Goal: Information Seeking & Learning: Learn about a topic

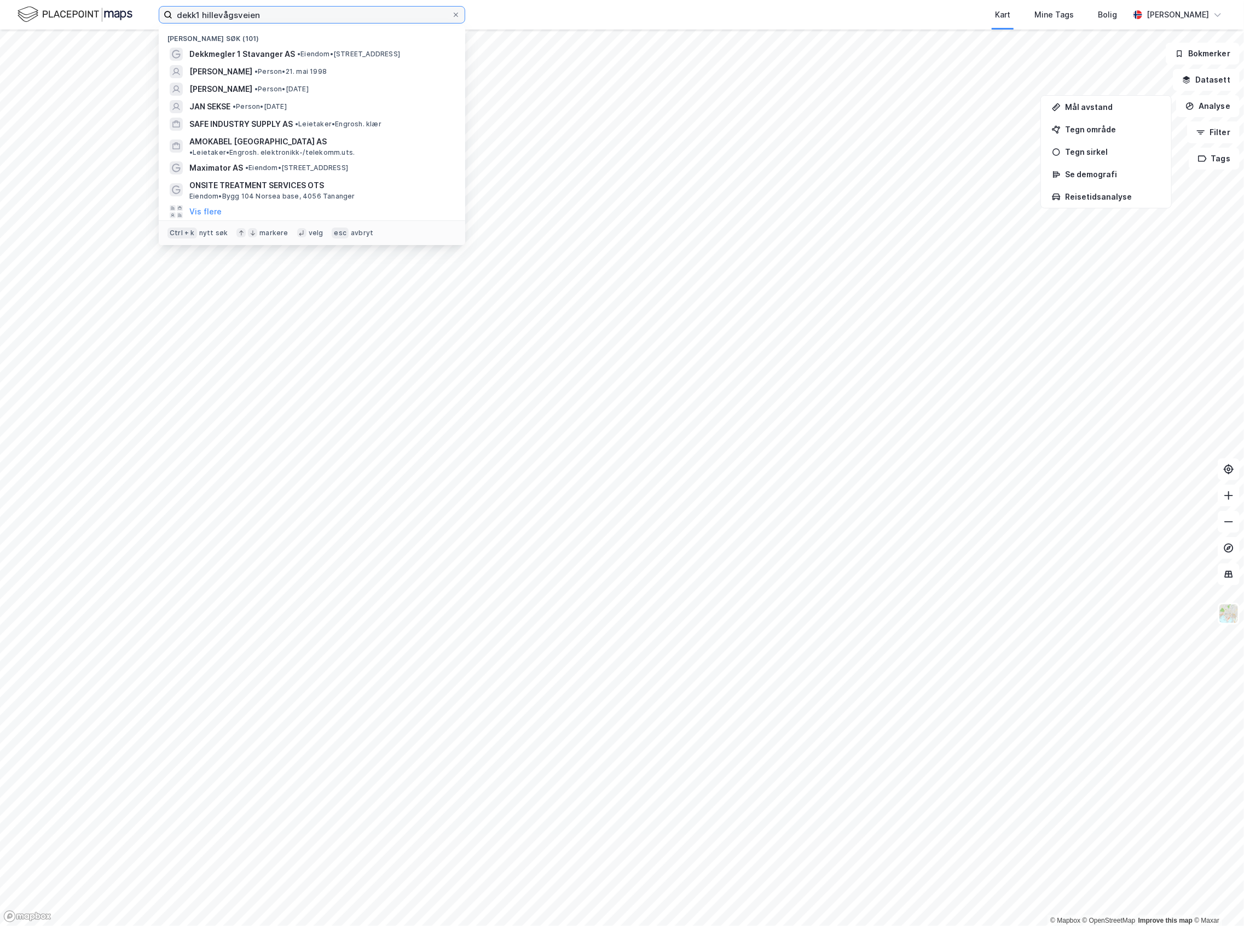
drag, startPoint x: 279, startPoint y: 14, endPoint x: 149, endPoint y: 19, distance: 130.3
click at [149, 19] on div "dekk1 hillevågsveien Nylige søk (101) Dekkmegler 1 [GEOGRAPHIC_DATA] AS • Eiend…" at bounding box center [622, 15] width 1244 height 30
type input "[PERSON_NAME]"
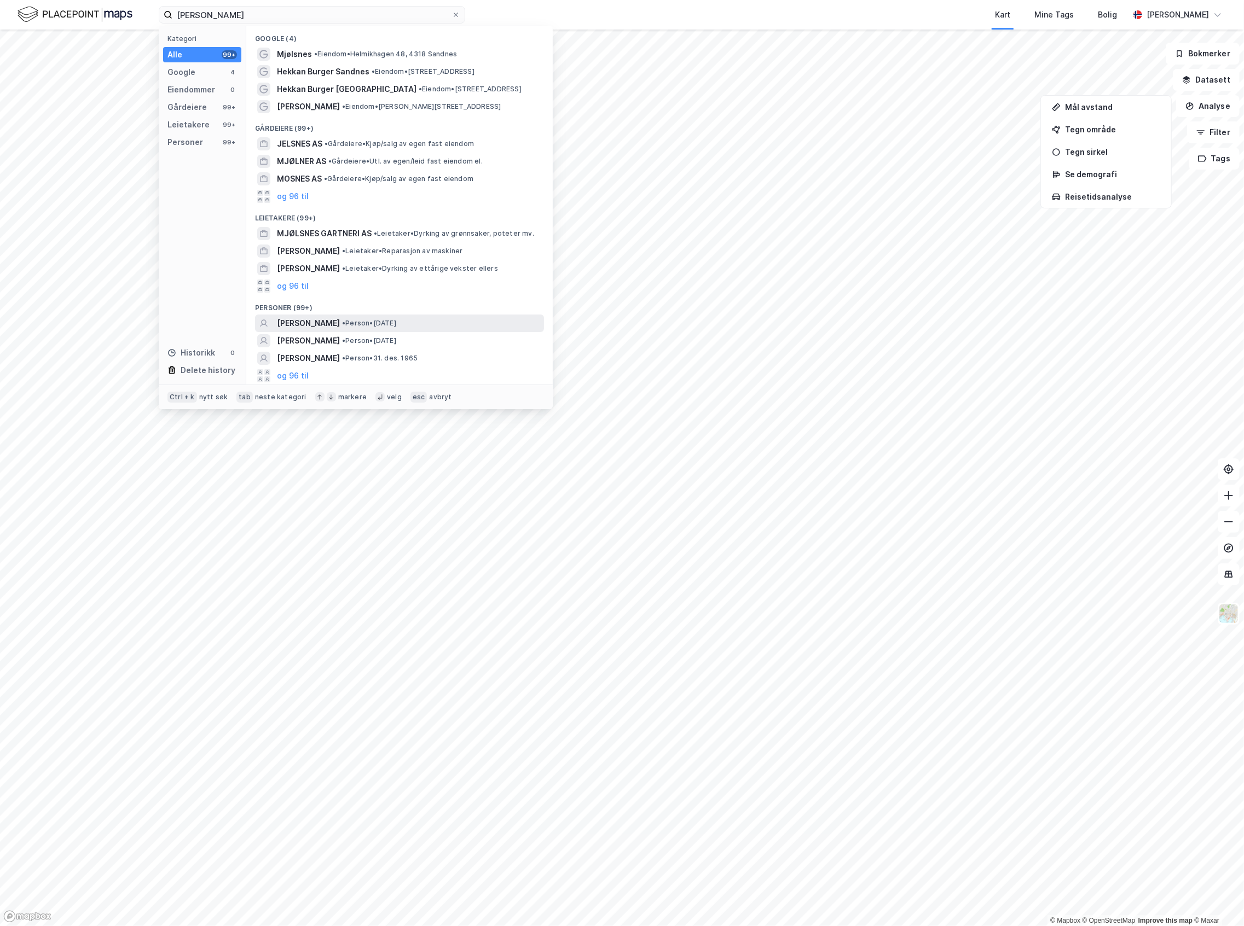
click at [396, 320] on span "• Person • [DATE]" at bounding box center [369, 323] width 54 height 9
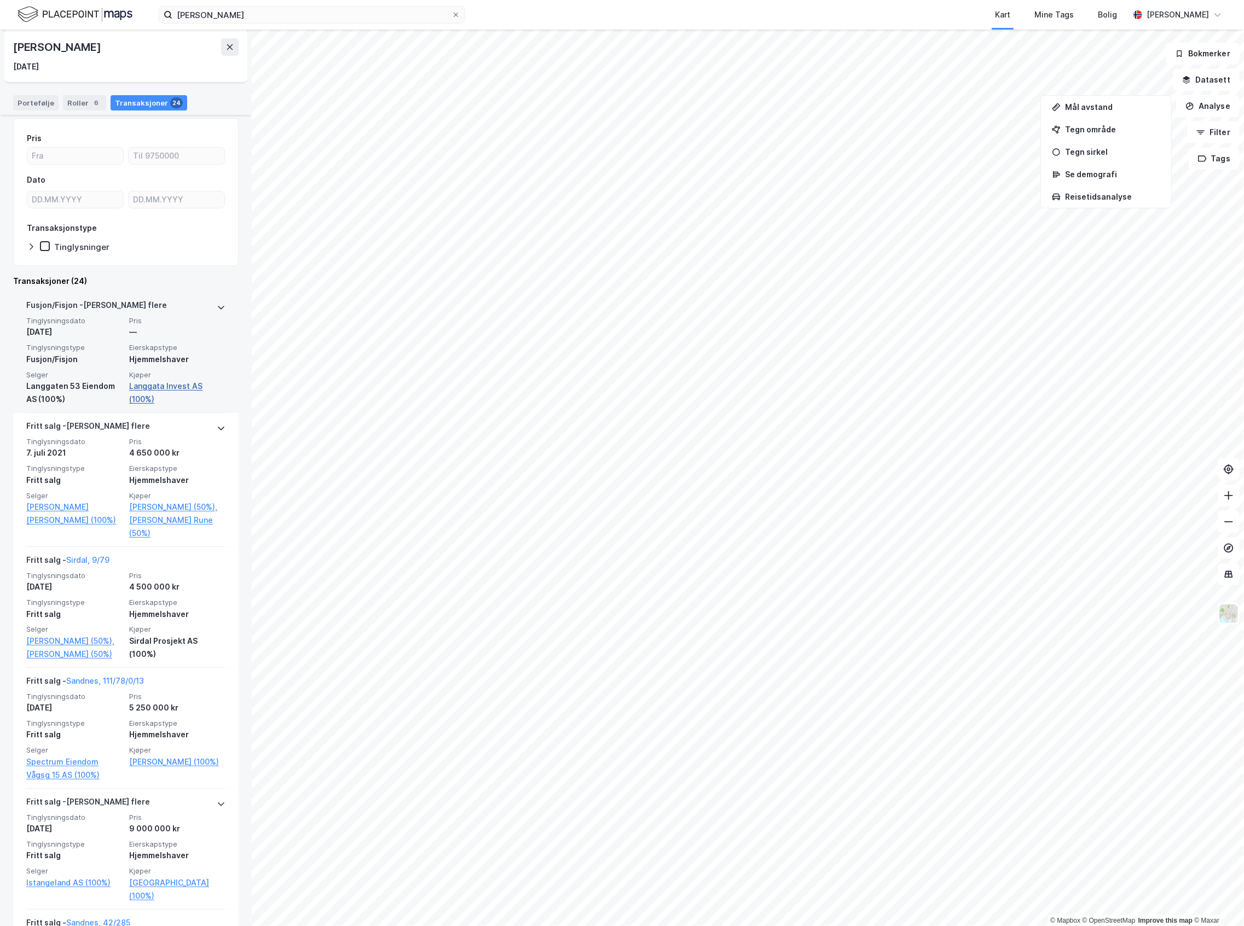
scroll to position [73, 0]
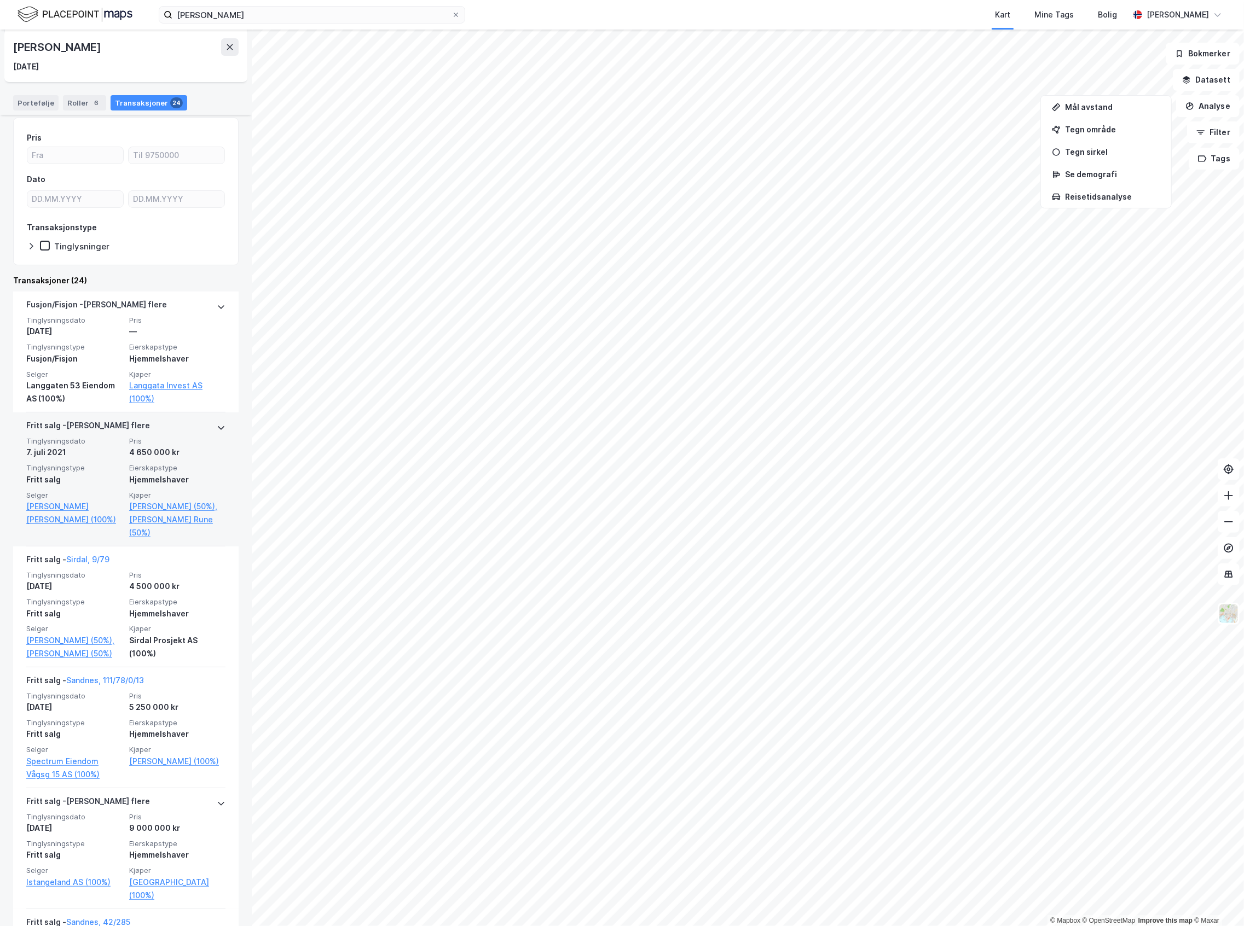
click at [186, 480] on div "Hjemmelshaver" at bounding box center [177, 479] width 96 height 13
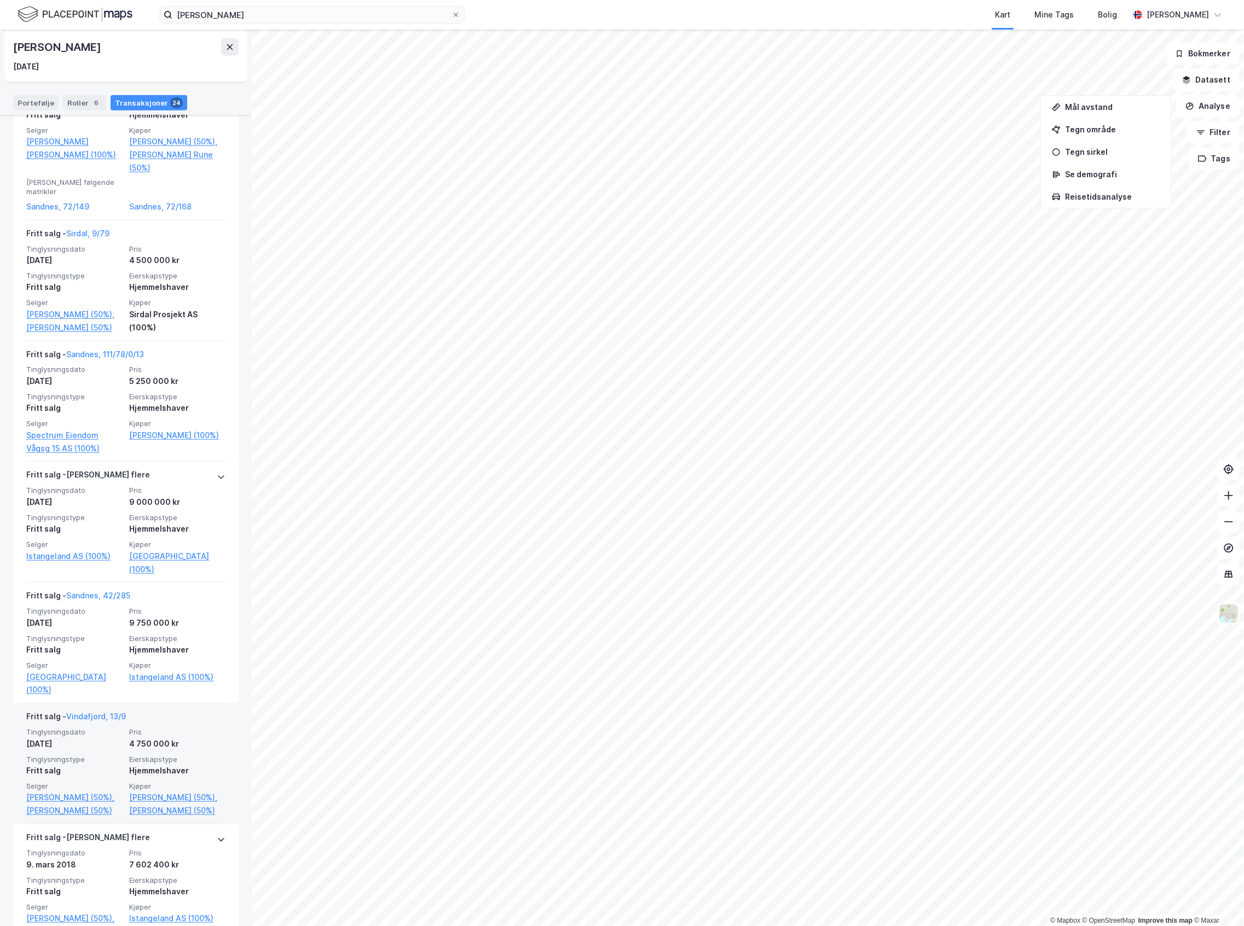
scroll to position [511, 0]
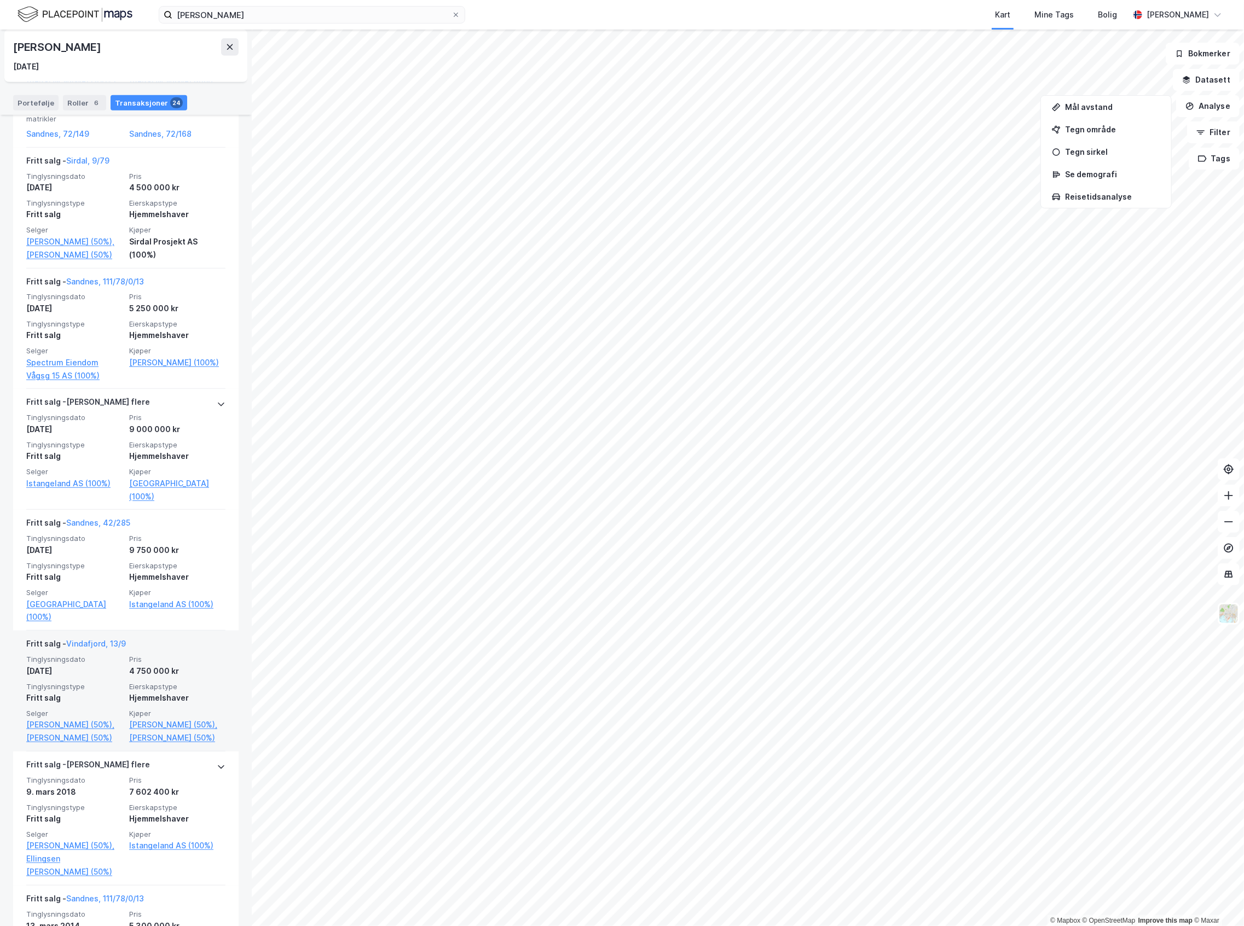
drag, startPoint x: 182, startPoint y: 724, endPoint x: 190, endPoint y: 704, distance: 22.6
drag, startPoint x: 190, startPoint y: 704, endPoint x: 240, endPoint y: 722, distance: 52.6
click at [240, 722] on div "[PERSON_NAME] [DATE] Eiendommer (direkte) : 4 Eiendommer (Indirekte) : 7 Aksjee…" at bounding box center [126, 478] width 252 height 897
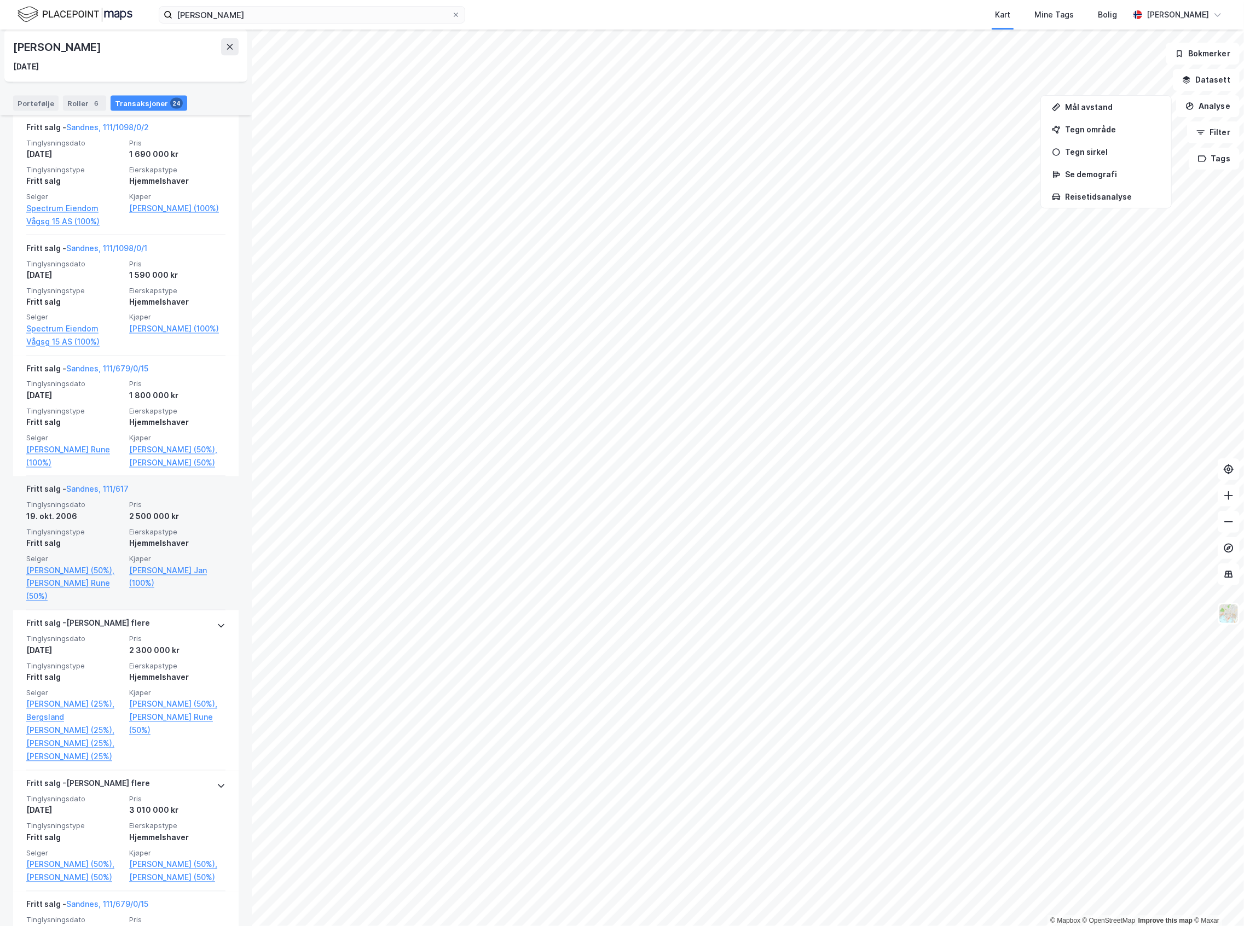
scroll to position [1605, 0]
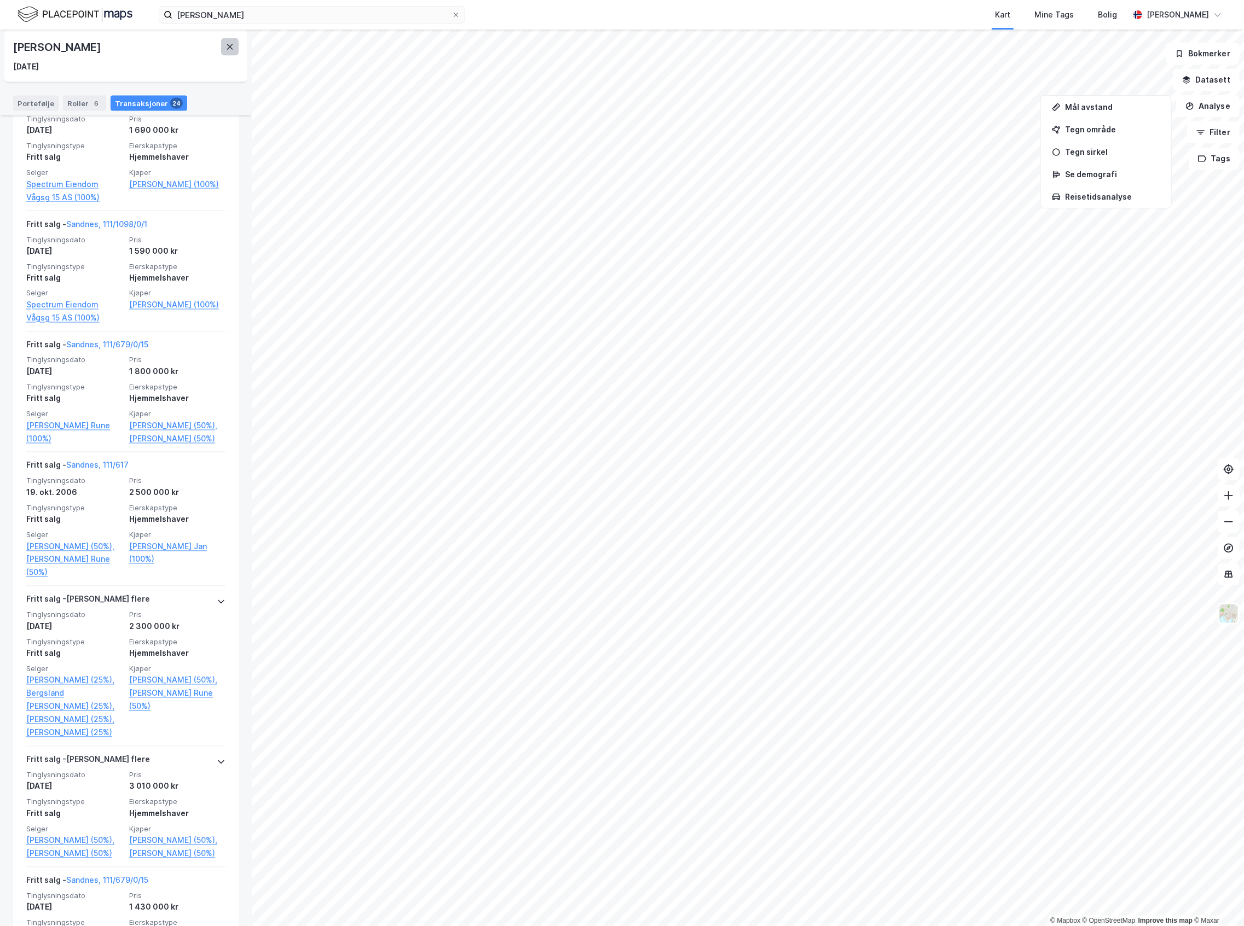
click at [236, 53] on button at bounding box center [230, 47] width 18 height 18
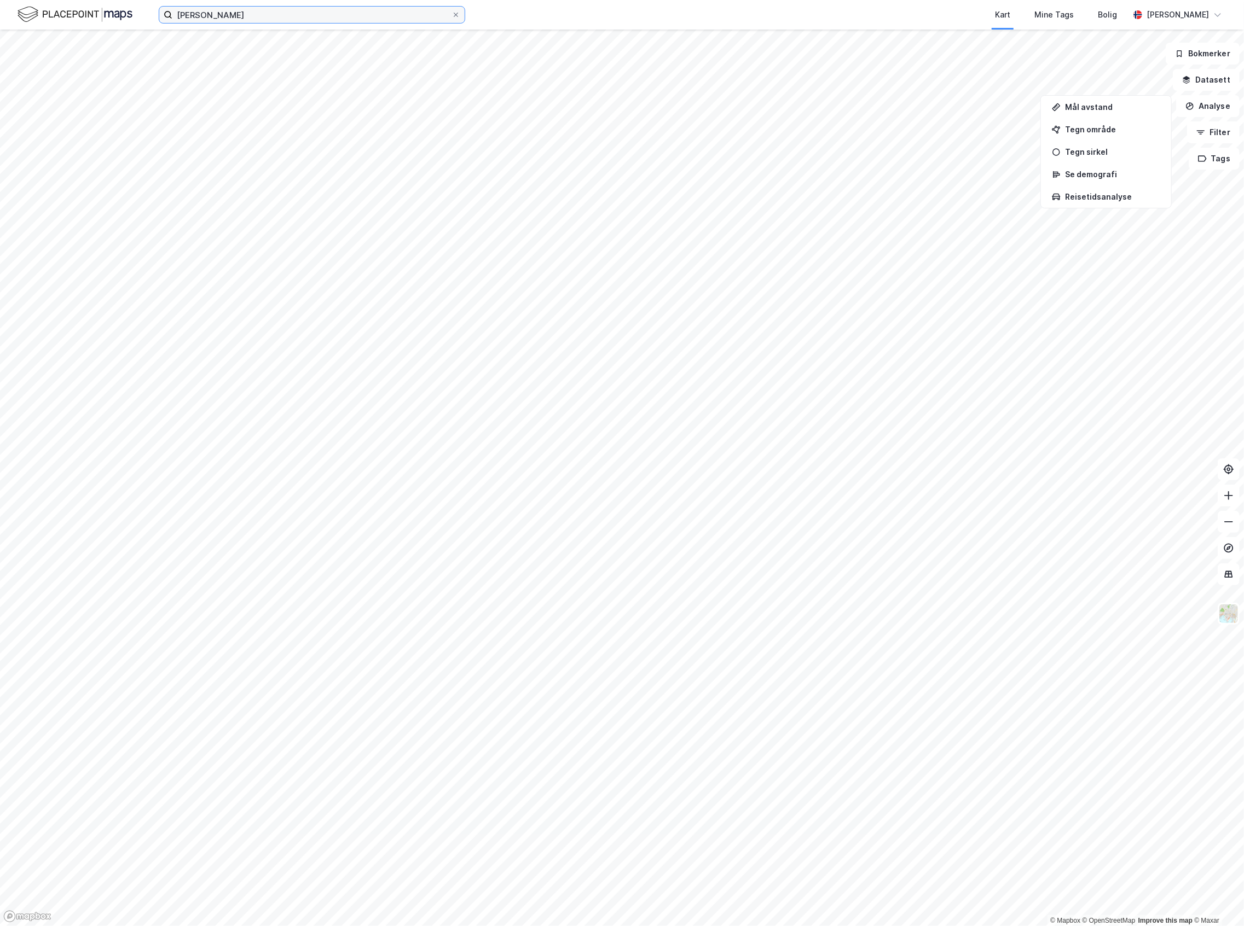
click at [257, 11] on input "[PERSON_NAME]" at bounding box center [311, 15] width 279 height 16
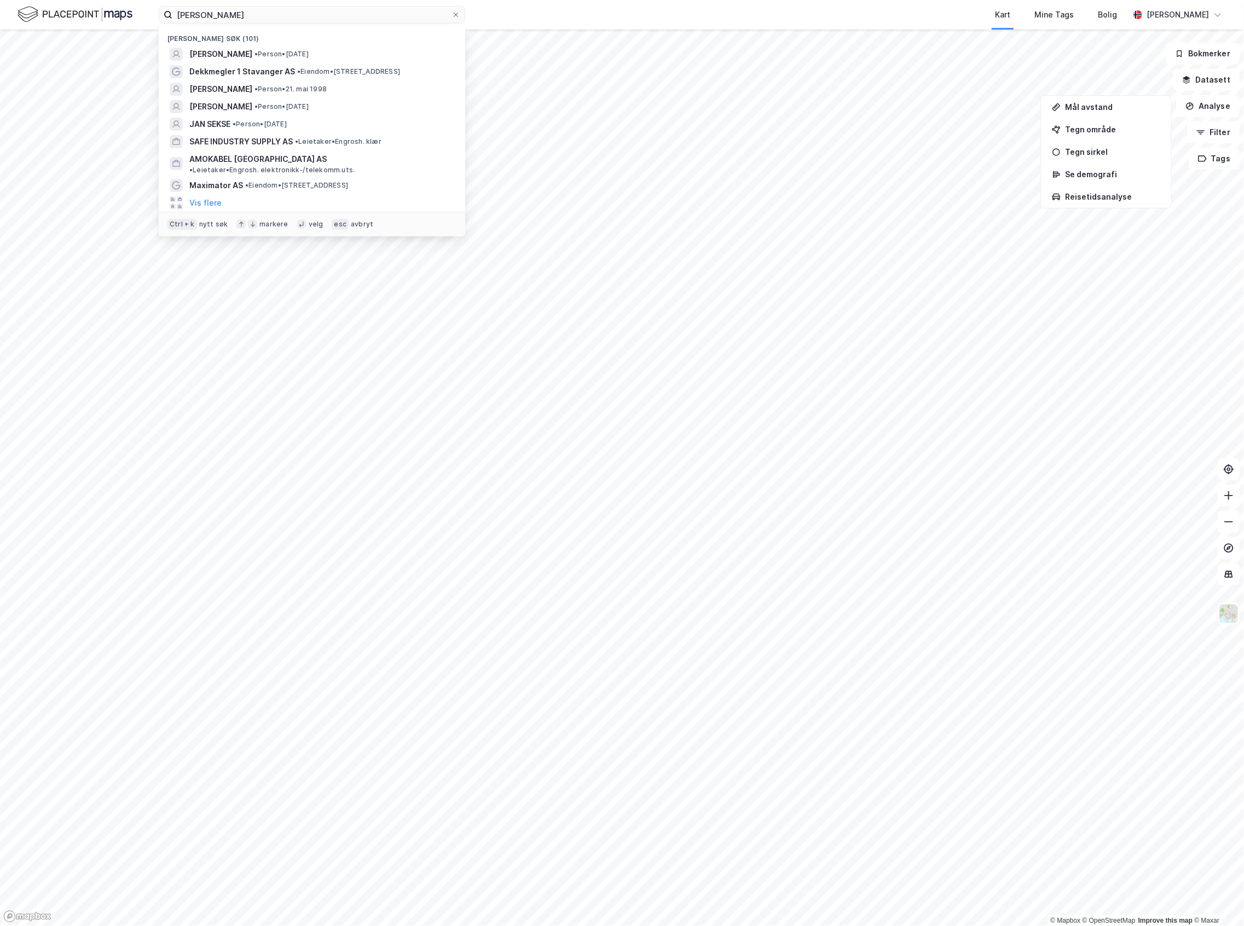
click at [279, 44] on div "[PERSON_NAME] søk (101)" at bounding box center [312, 36] width 306 height 20
click at [285, 53] on span "• Person • [DATE]" at bounding box center [281, 54] width 54 height 9
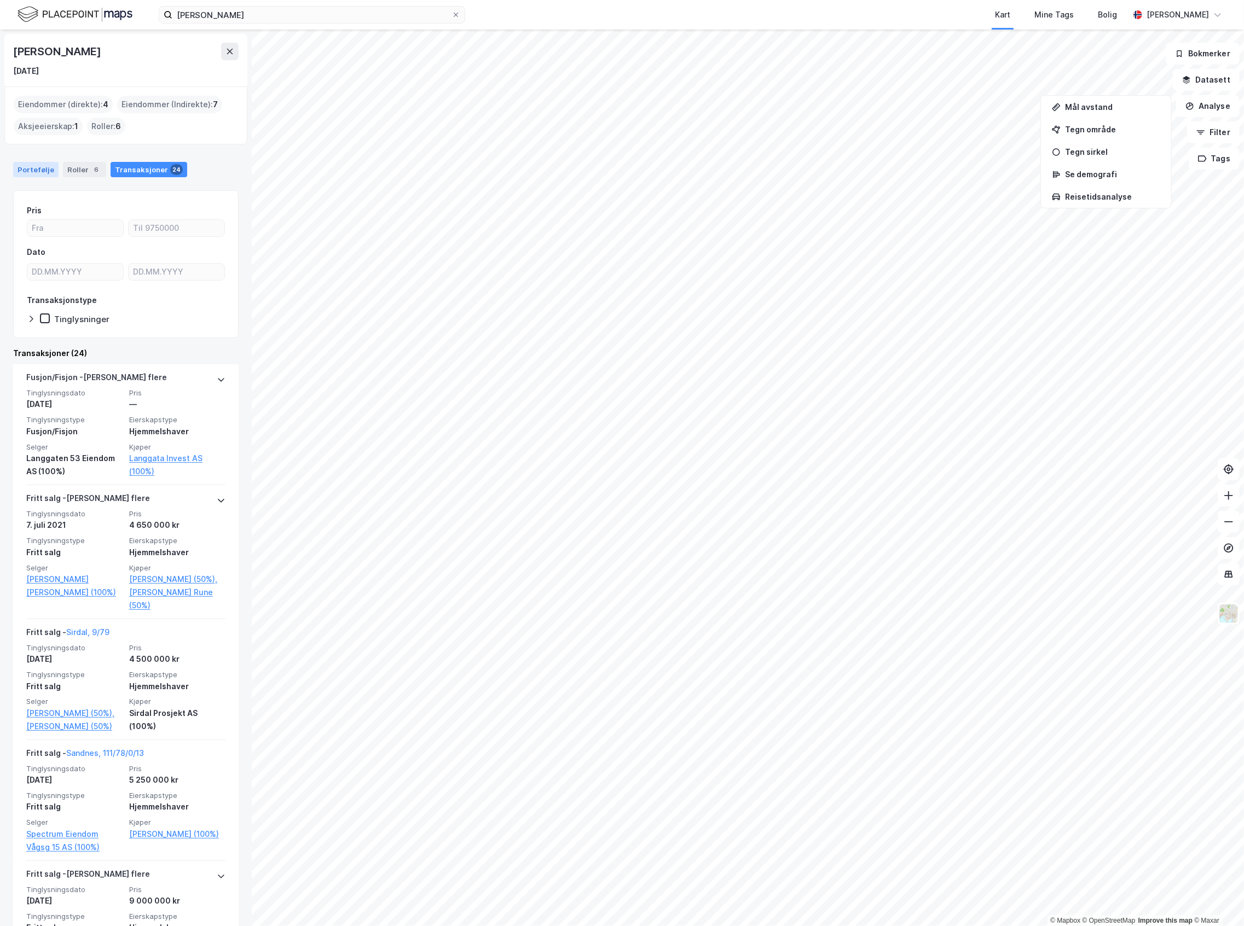
click at [44, 165] on div "Portefølje" at bounding box center [35, 169] width 45 height 15
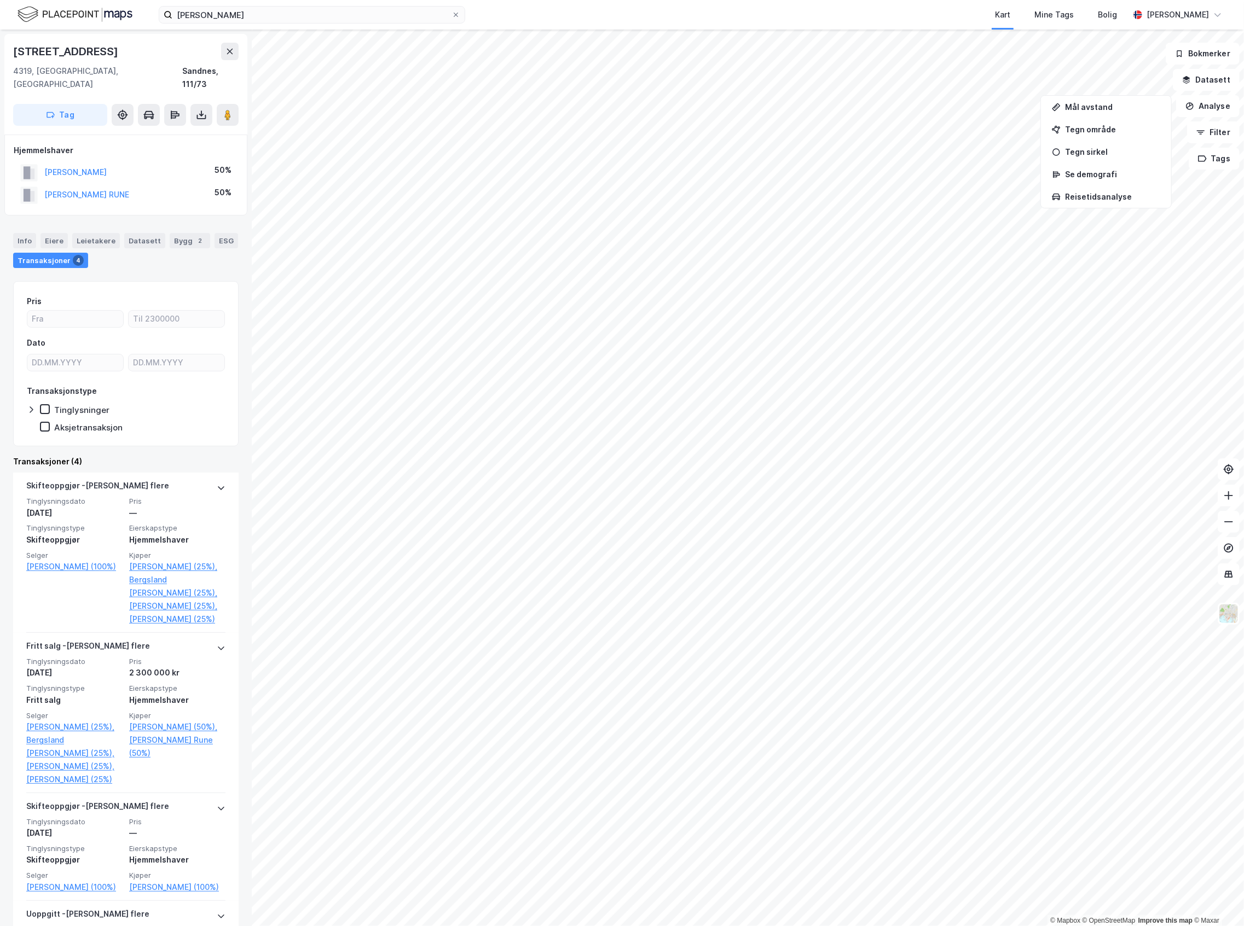
click at [36, 404] on div at bounding box center [33, 409] width 13 height 11
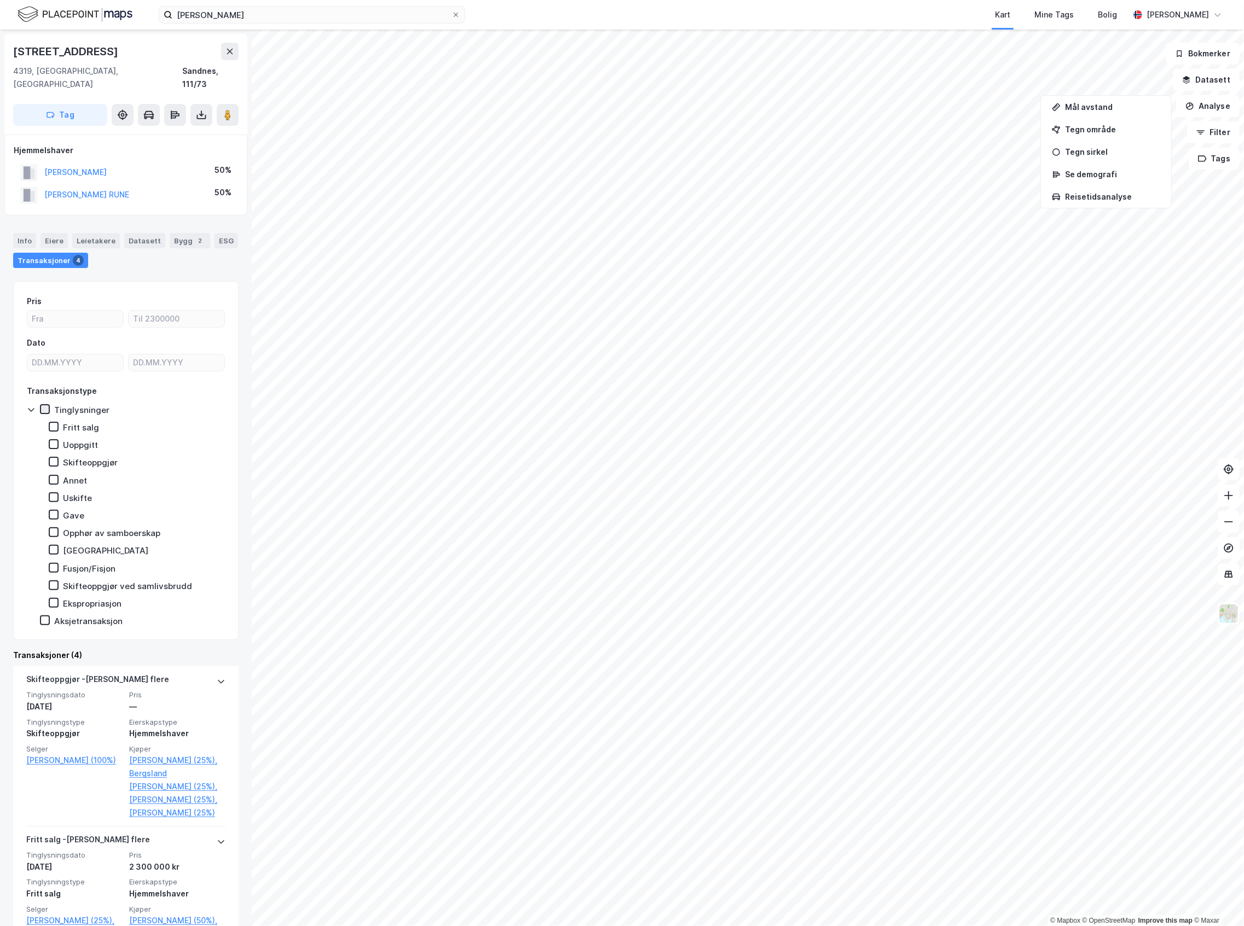
click at [41, 405] on icon at bounding box center [45, 409] width 8 height 8
click at [53, 616] on div "Aksjetransaksjon" at bounding box center [81, 621] width 83 height 11
click at [136, 233] on div "Datasett" at bounding box center [144, 240] width 41 height 15
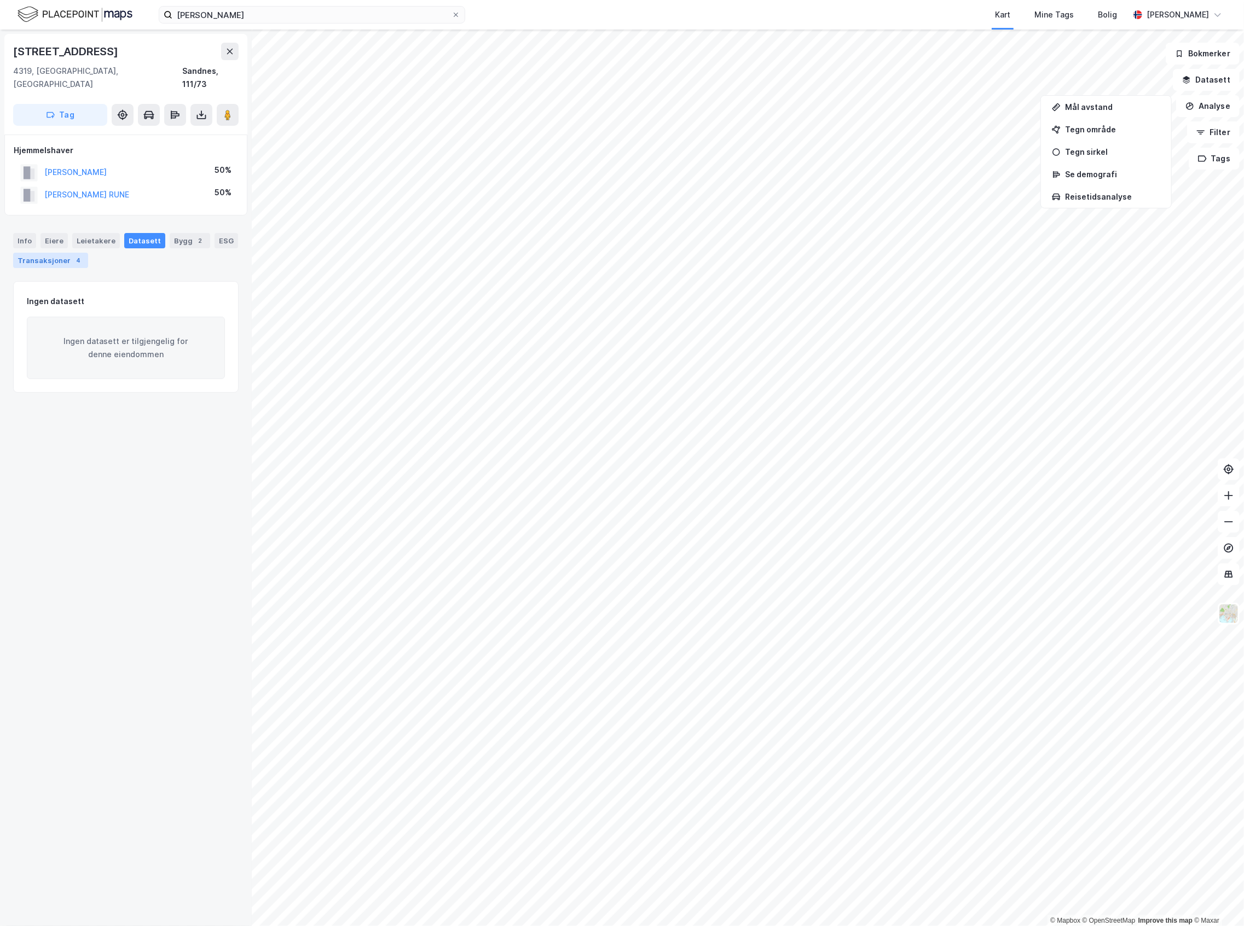
click at [84, 255] on div "4" at bounding box center [78, 260] width 11 height 11
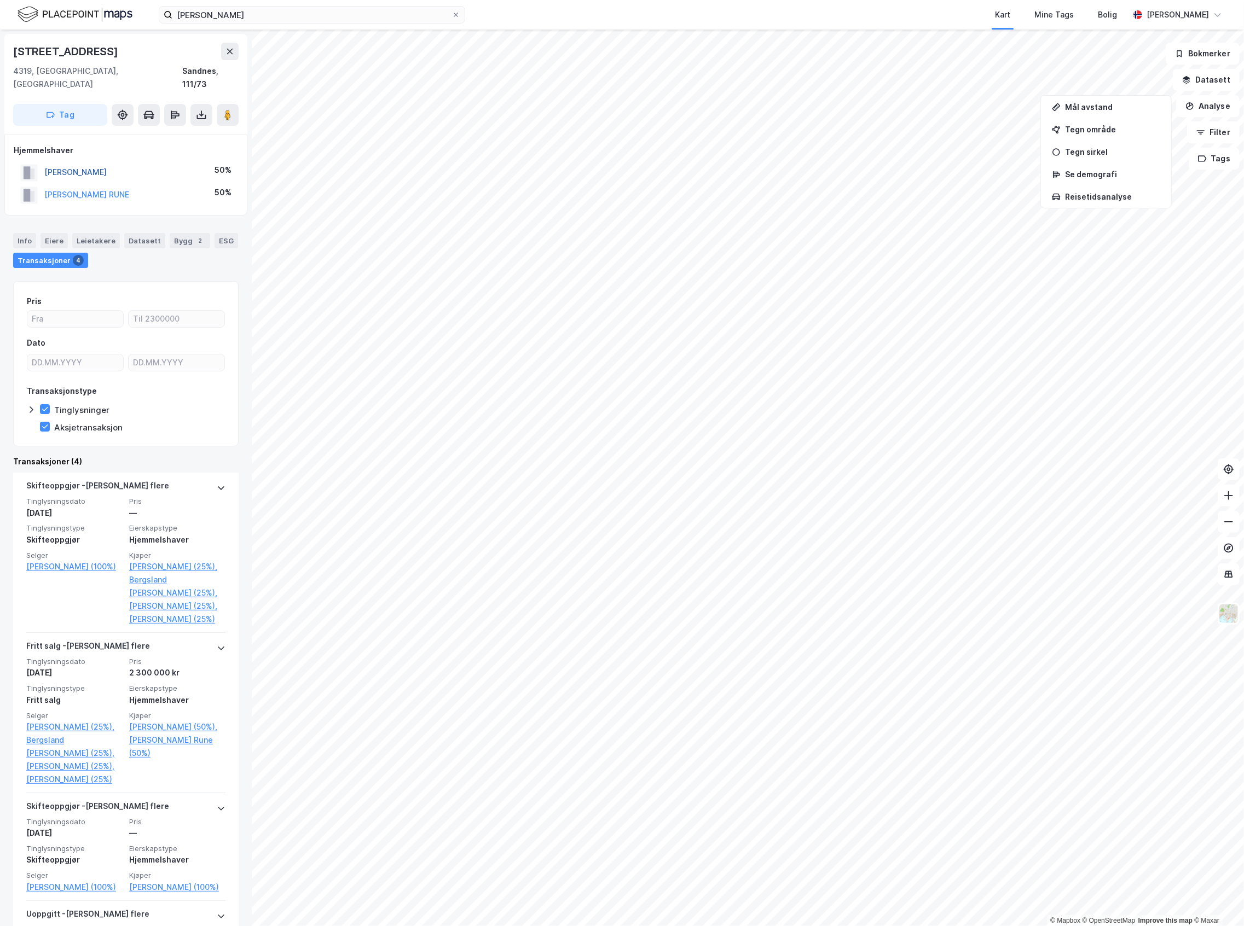
click at [0, 0] on button "[PERSON_NAME]" at bounding box center [0, 0] width 0 height 0
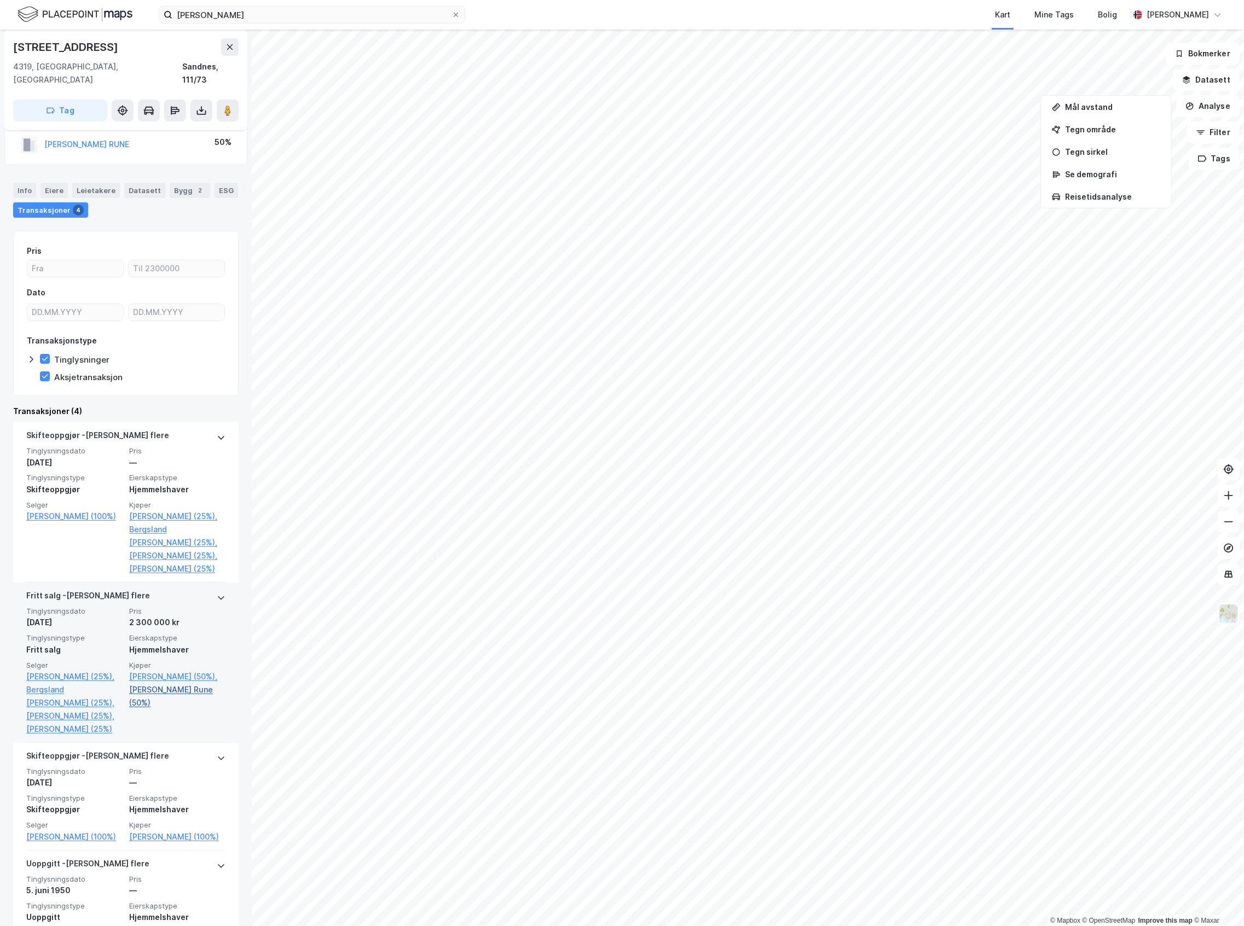
scroll to position [36, 0]
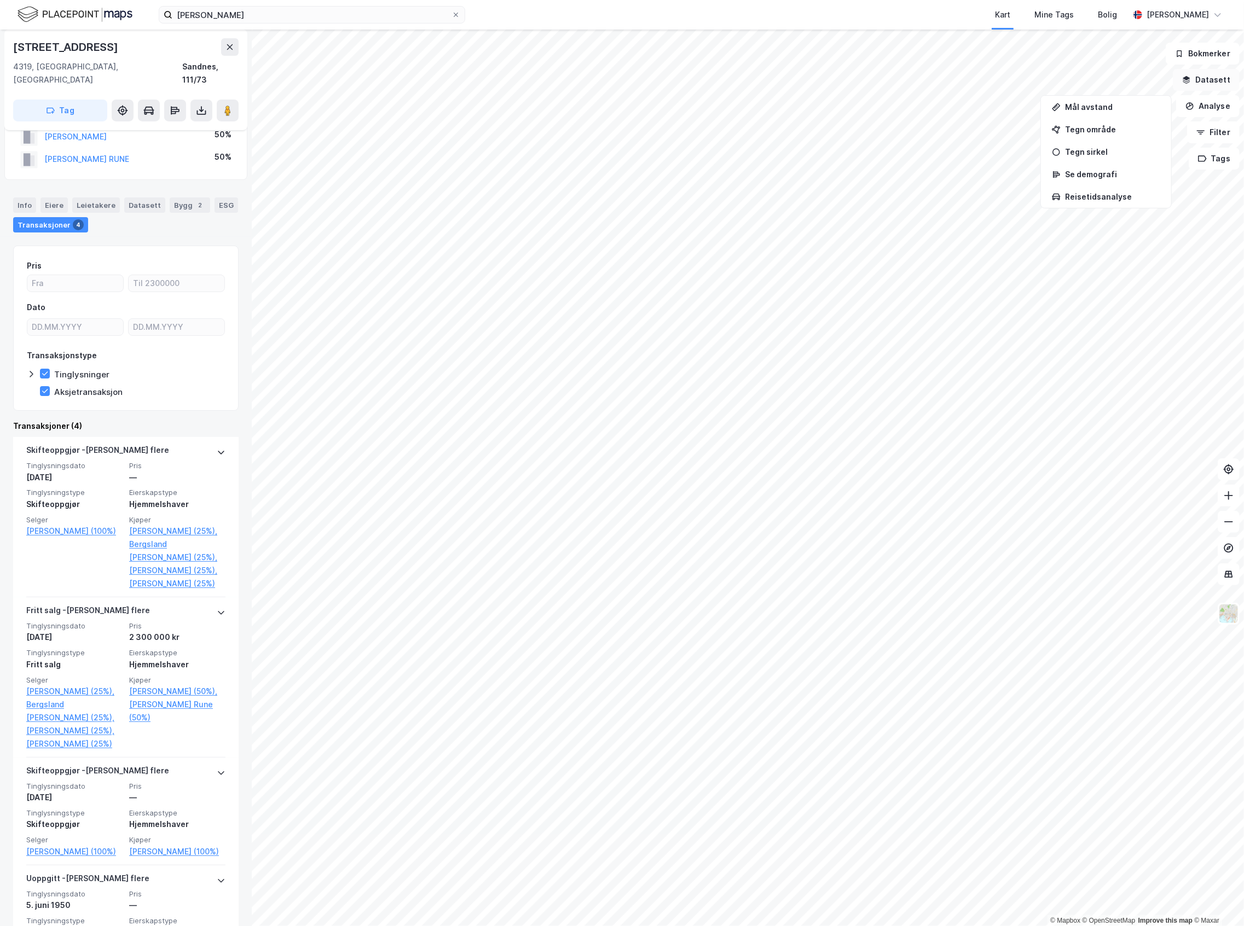
click at [1211, 83] on button "Datasett" at bounding box center [1206, 80] width 67 height 22
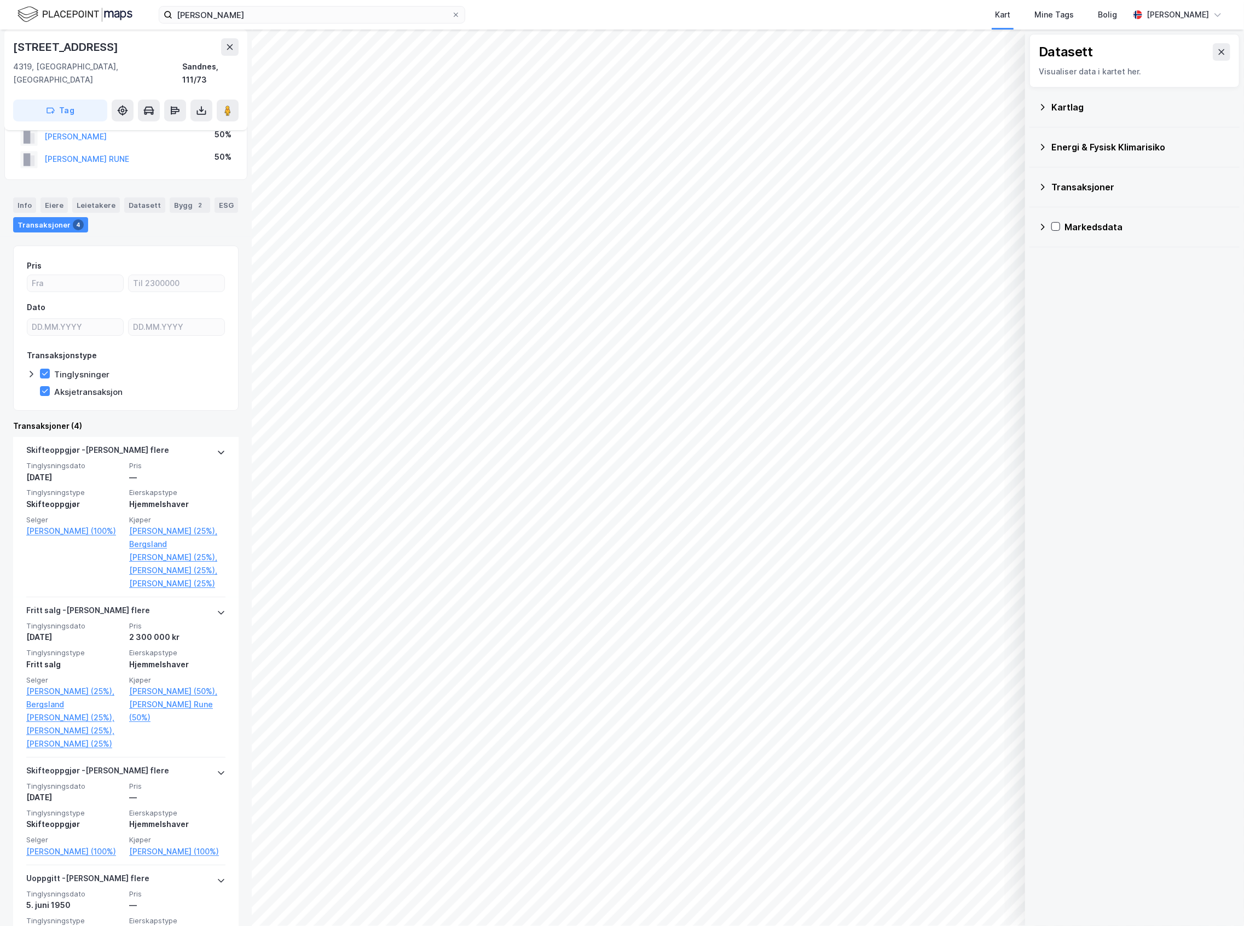
click at [1100, 152] on div "Energi & Fysisk Klimarisiko" at bounding box center [1140, 147] width 179 height 13
click at [1090, 147] on div "Energi & Fysisk Klimarisiko" at bounding box center [1140, 147] width 179 height 13
click at [1076, 112] on div "Kartlag" at bounding box center [1140, 107] width 179 height 13
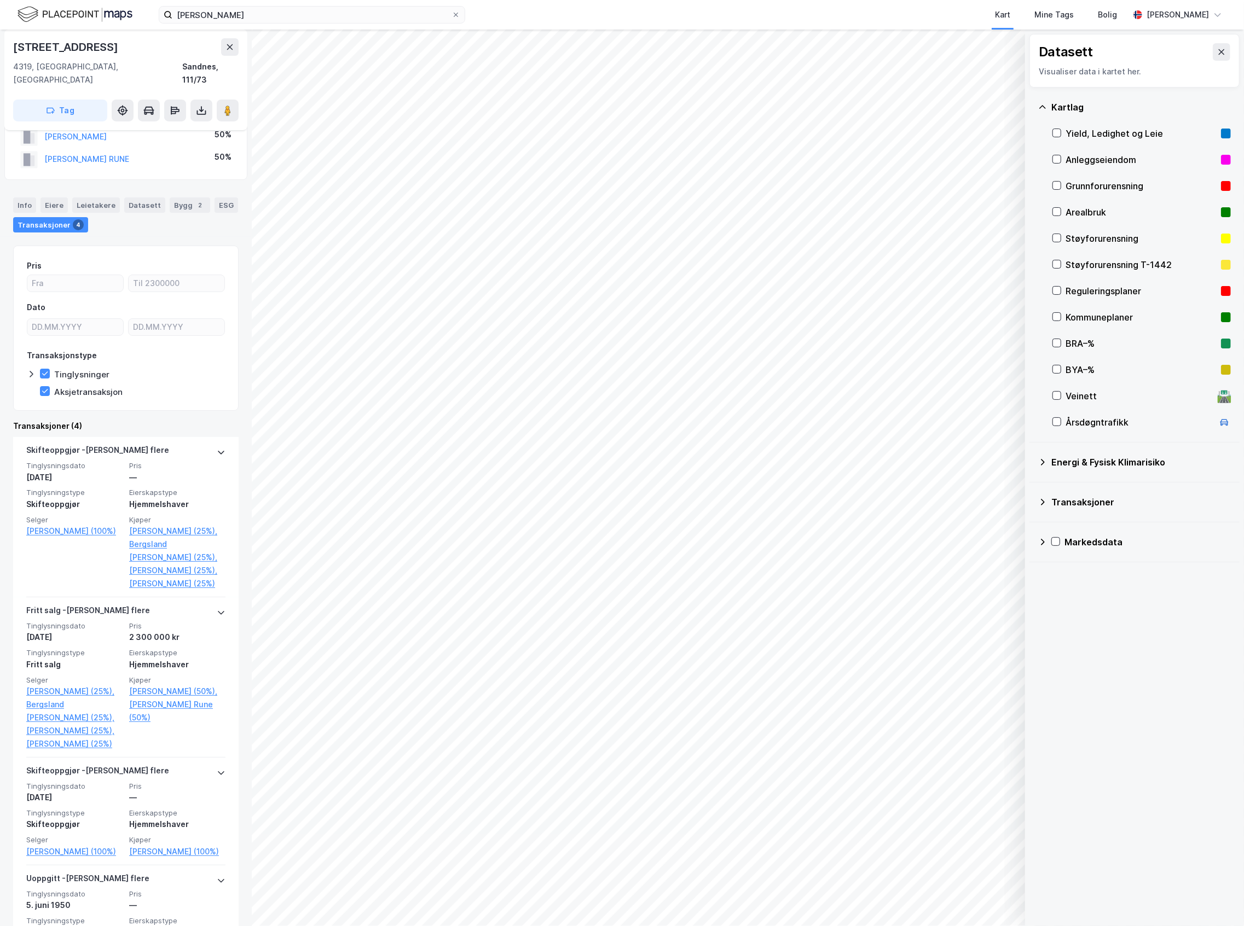
click at [1126, 294] on div "Reguleringsplaner" at bounding box center [1140, 291] width 151 height 13
click at [1126, 318] on div "Kommuneplaner" at bounding box center [1140, 317] width 151 height 13
click at [1103, 292] on div "Reguleringsplaner" at bounding box center [1140, 291] width 151 height 13
click at [1101, 681] on div "Datasett Visualiser data i kartet her. [GEOGRAPHIC_DATA], Ledighet og Leie Anle…" at bounding box center [1134, 478] width 219 height 897
click at [230, 53] on button at bounding box center [230, 47] width 18 height 18
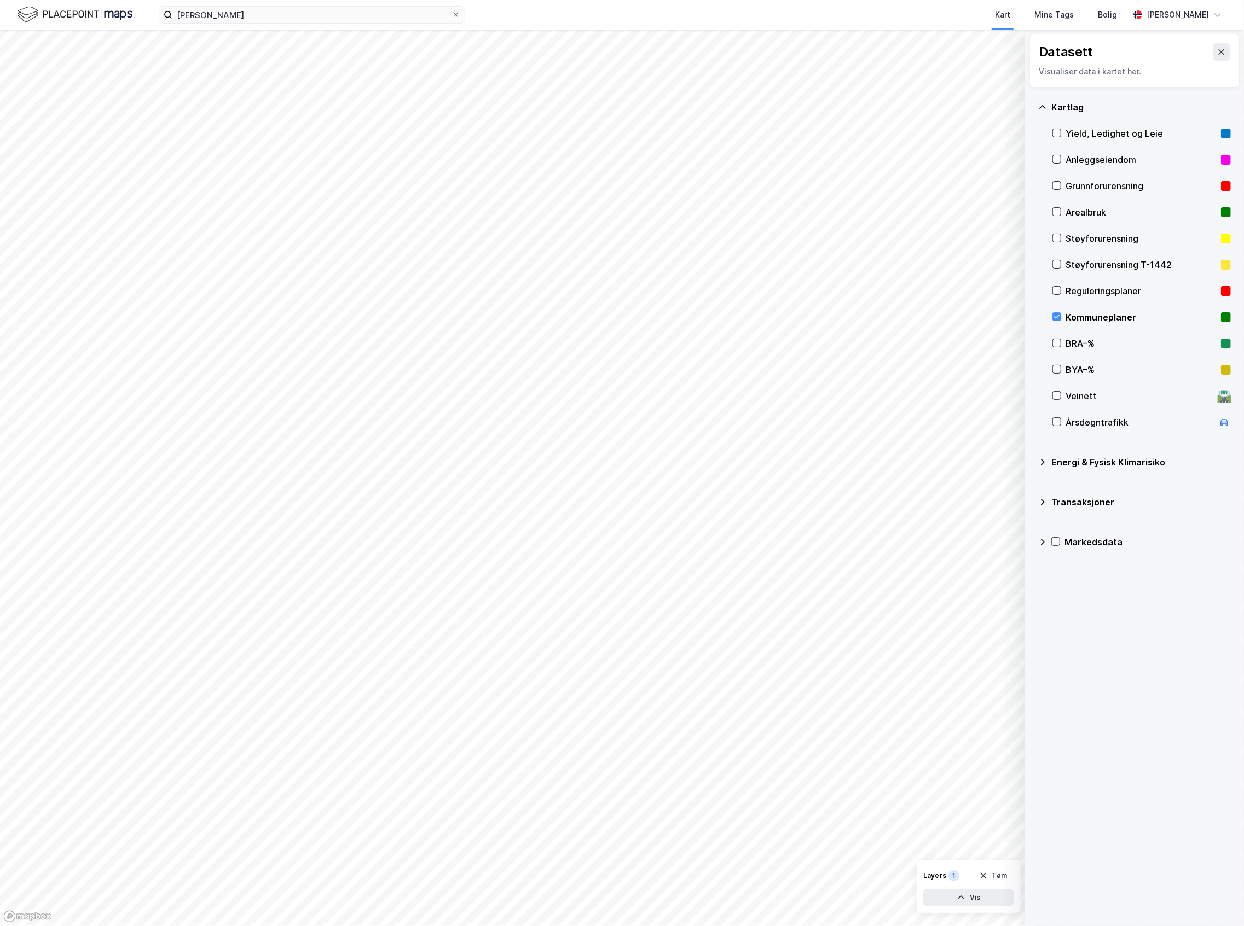
click at [1129, 323] on div "Kommuneplaner" at bounding box center [1140, 317] width 151 height 13
click at [272, 18] on input "[PERSON_NAME]" at bounding box center [311, 15] width 279 height 16
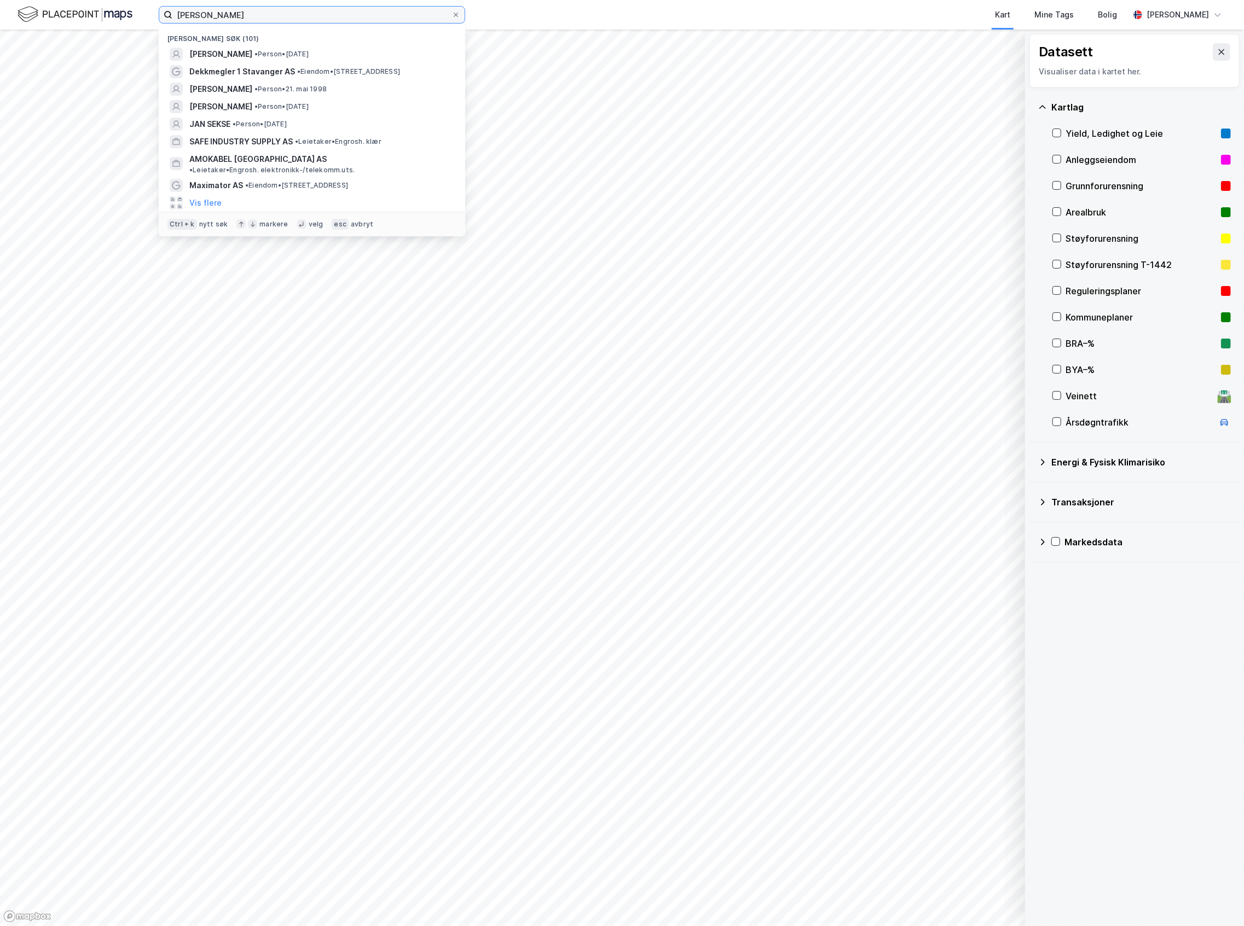
click at [272, 14] on input "[PERSON_NAME]" at bounding box center [311, 15] width 279 height 16
drag, startPoint x: 272, startPoint y: 14, endPoint x: 274, endPoint y: 5, distance: 9.4
click at [272, 12] on input "[PERSON_NAME]" at bounding box center [311, 15] width 279 height 16
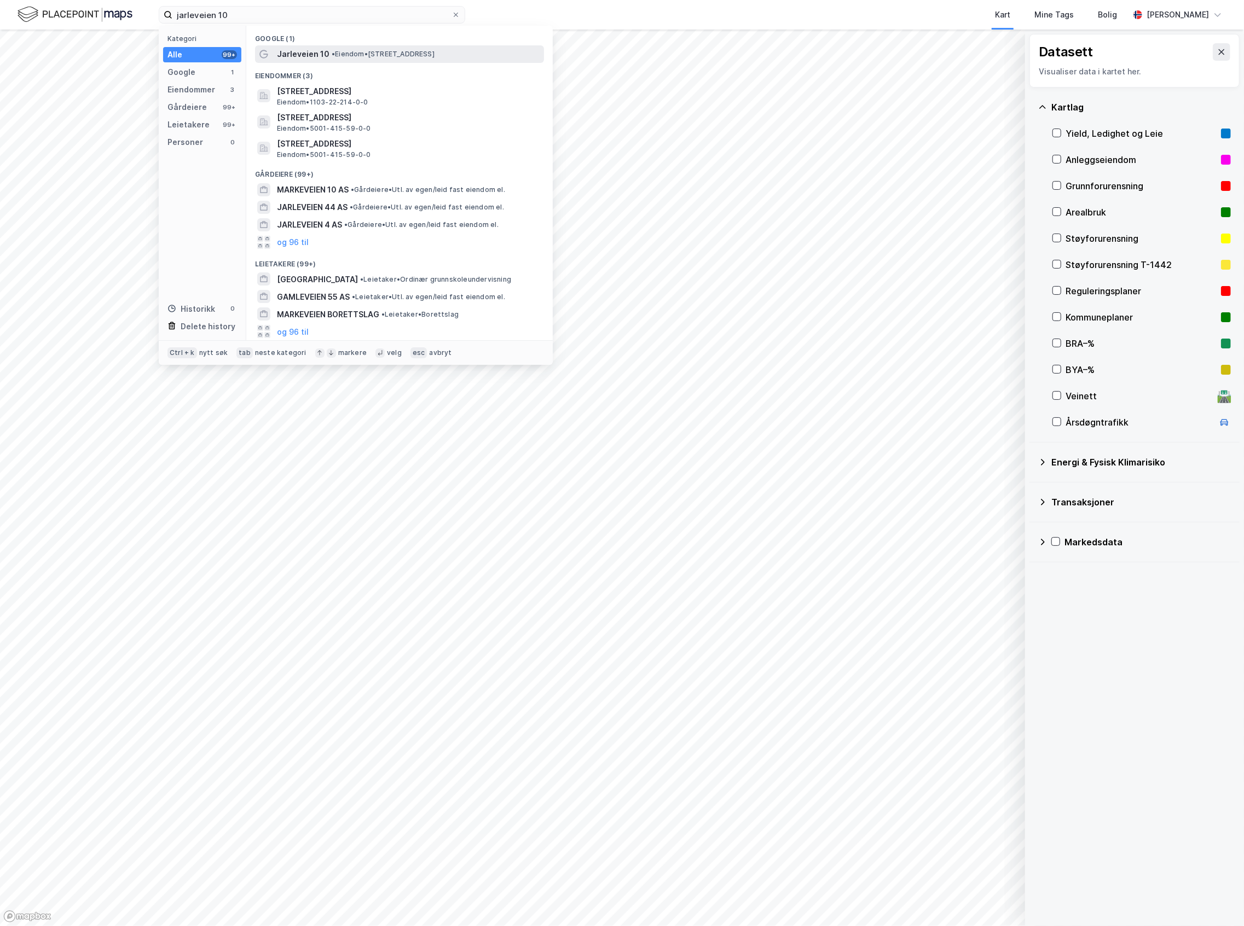
click at [355, 54] on span "• Eiendom • [STREET_ADDRESS]" at bounding box center [383, 54] width 103 height 9
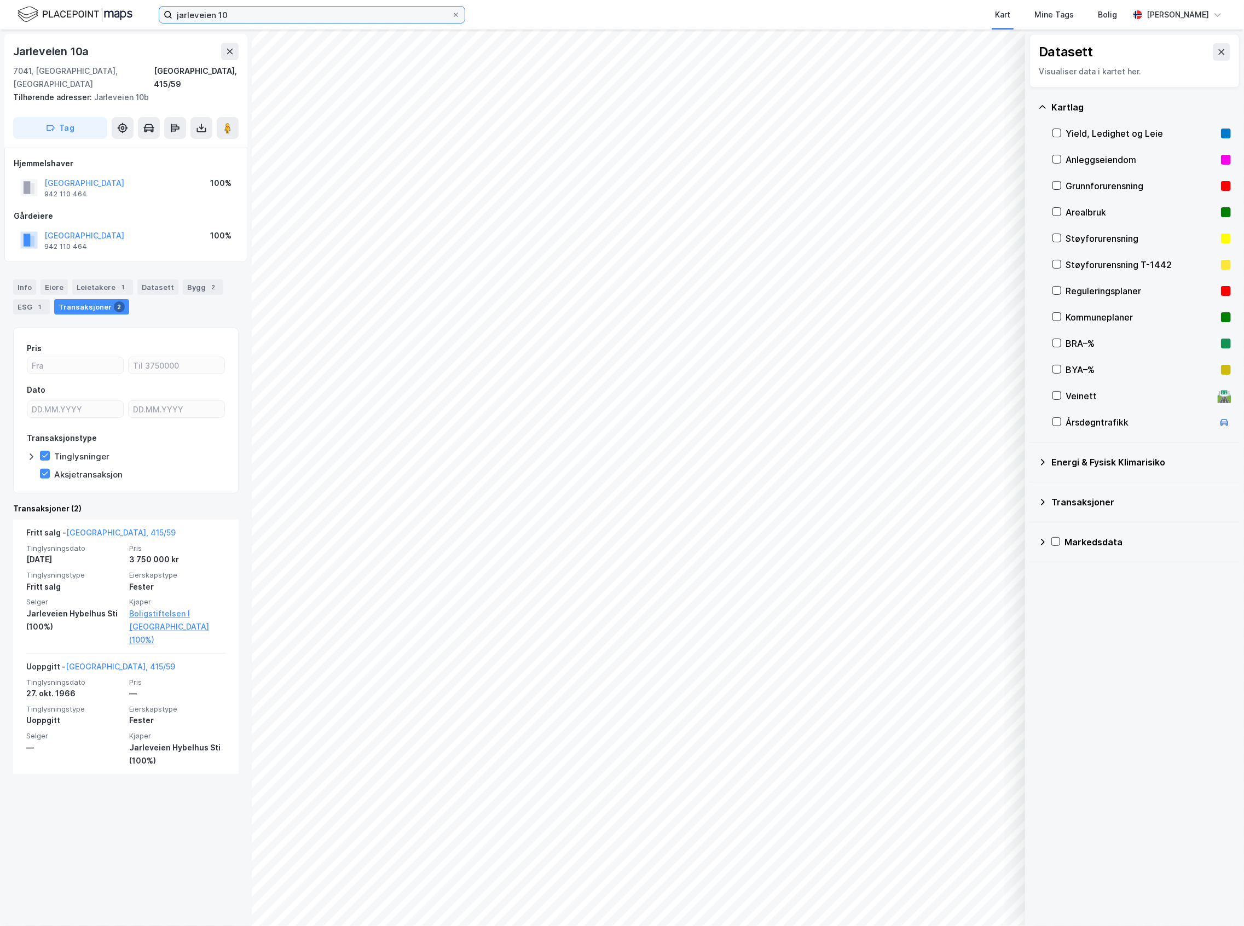
click at [241, 9] on input "jarleveien 10" at bounding box center [311, 15] width 279 height 16
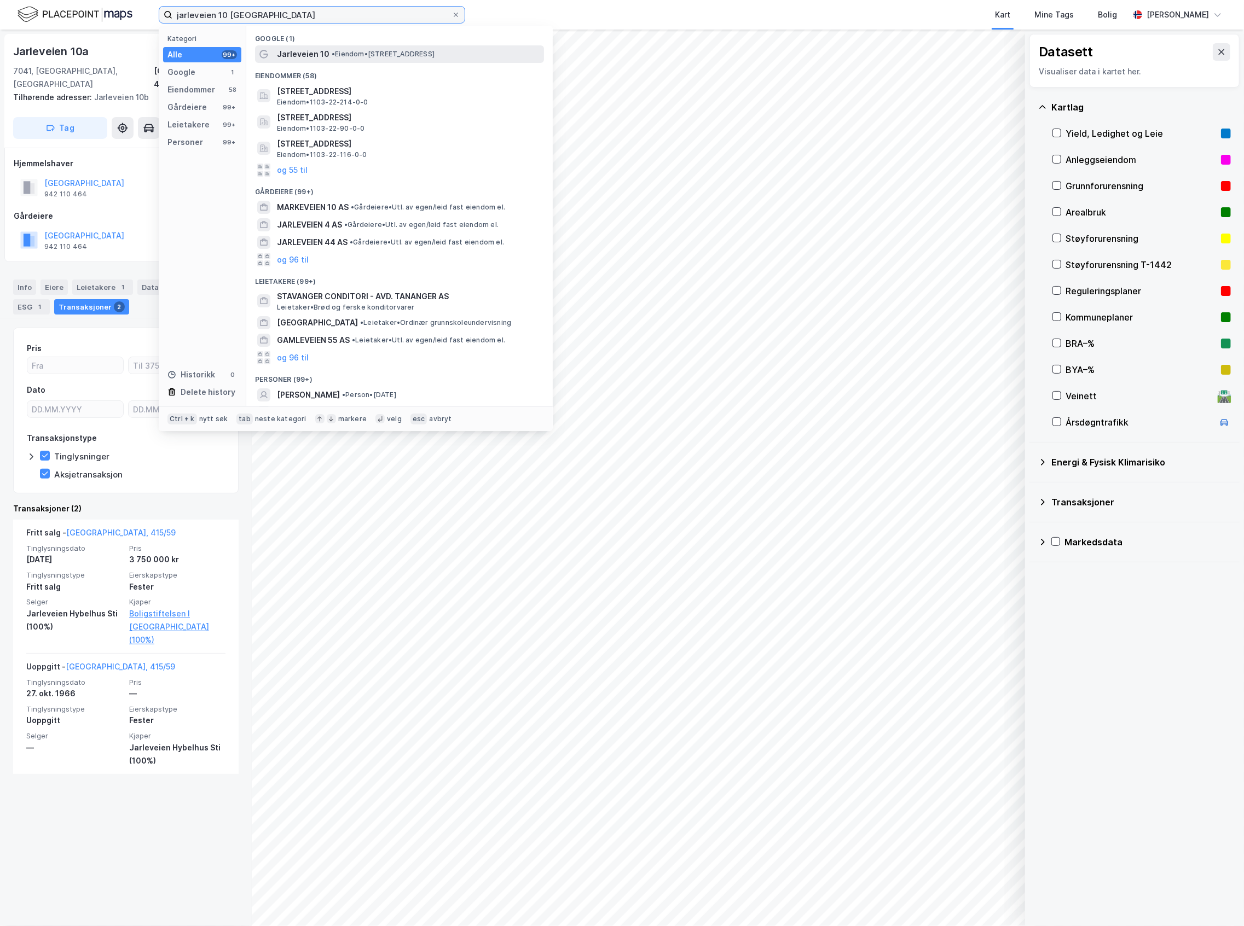
type input "jarleveien 10 [GEOGRAPHIC_DATA]"
click at [345, 50] on span "• Eiendom • [STREET_ADDRESS]" at bounding box center [383, 54] width 103 height 9
